Goal: Download file/media

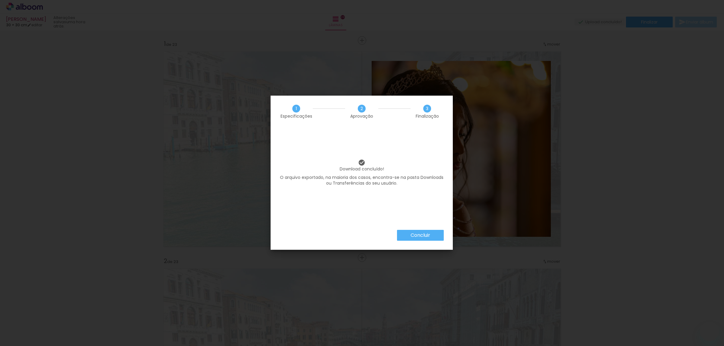
click at [0, 0] on slot "Concluir" at bounding box center [0, 0] width 0 height 0
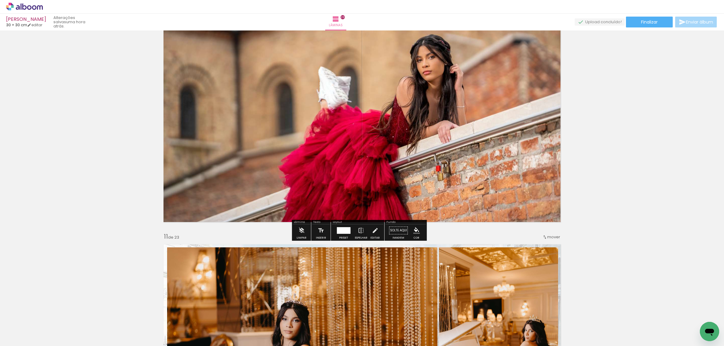
scroll to position [1845, 0]
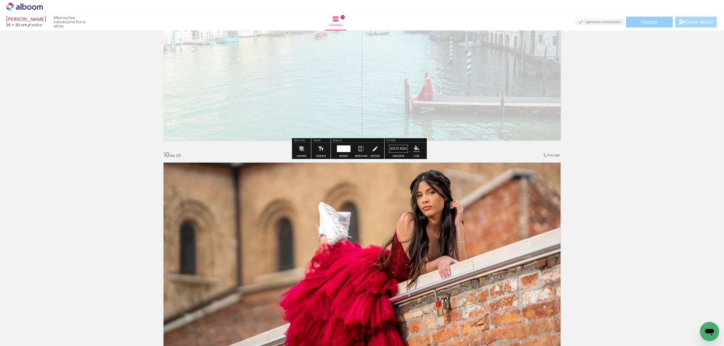
click at [636, 21] on paper-button "Finalizar" at bounding box center [649, 22] width 47 height 11
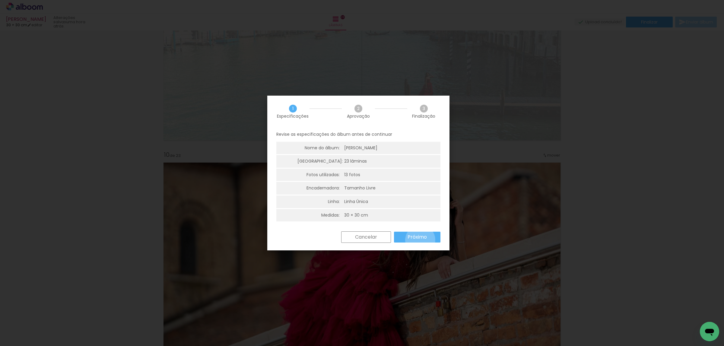
click at [421, 240] on paper-button "Próximo" at bounding box center [417, 237] width 46 height 11
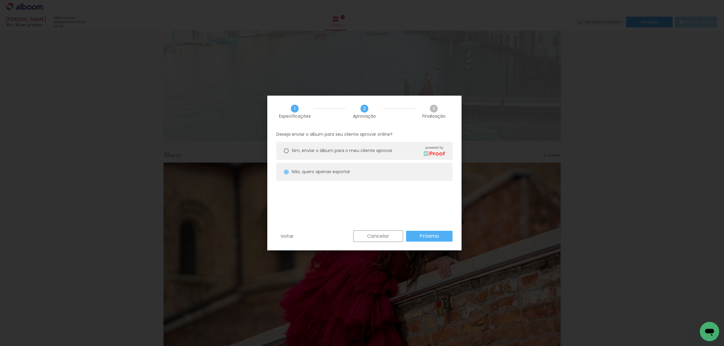
click at [439, 238] on paper-button "Próximo" at bounding box center [429, 236] width 46 height 11
type input "Alta, 300 DPI"
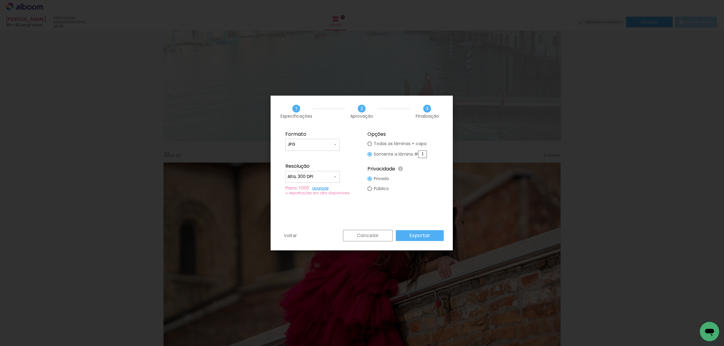
drag, startPoint x: 424, startPoint y: 157, endPoint x: 430, endPoint y: 157, distance: 6.3
click at [430, 157] on fieldset "Opções Todas as lâminas + capa Somente a lâmina # 1 Privacidade Todo o conteúdo…" at bounding box center [403, 163] width 81 height 72
click at [0, 0] on slot "Todas as lâminas + capa" at bounding box center [0, 0] width 0 height 0
type paper-radio-button "on"
click at [0, 0] on slot "Exportar" at bounding box center [0, 0] width 0 height 0
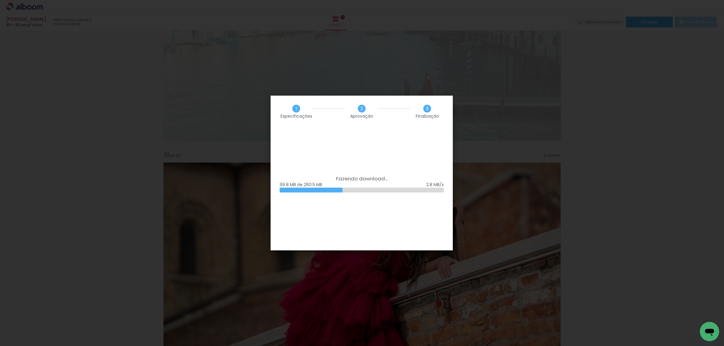
scroll to position [652, 0]
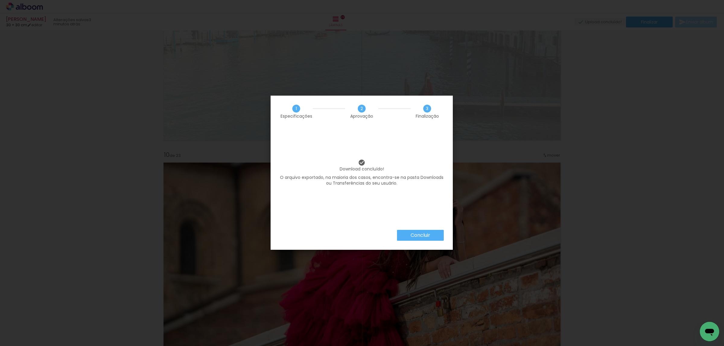
scroll to position [652, 0]
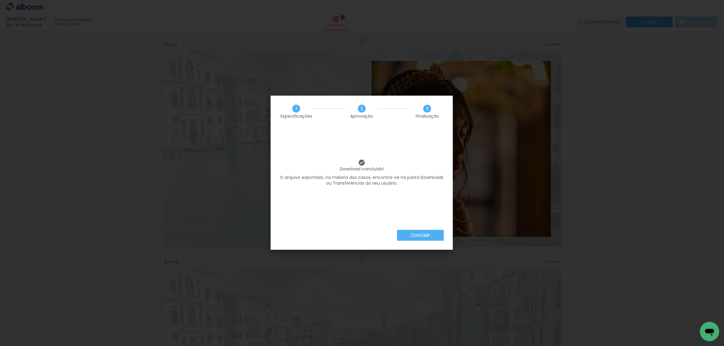
scroll to position [652, 0]
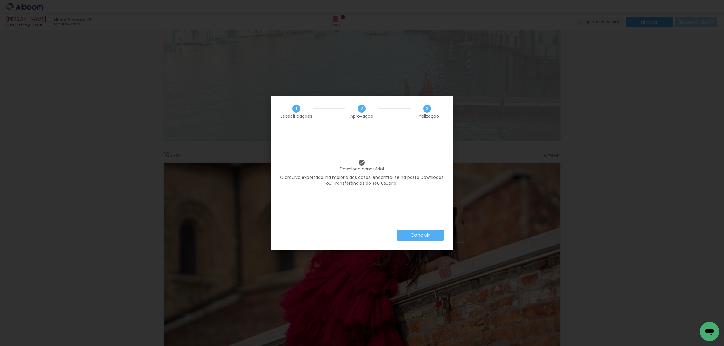
scroll to position [652, 0]
click at [431, 230] on paper-button "Concluir" at bounding box center [420, 235] width 47 height 11
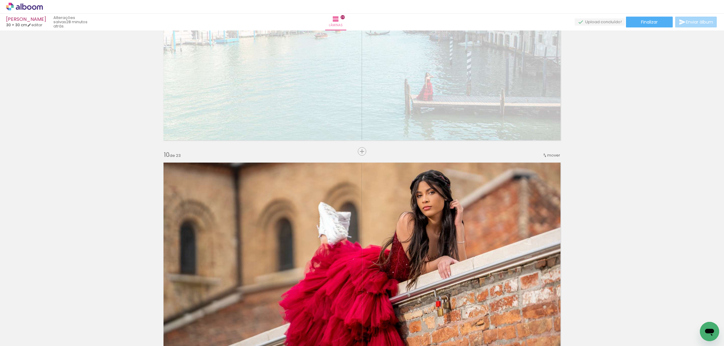
scroll to position [652, 0]
